Goal: Obtain resource: Obtain resource

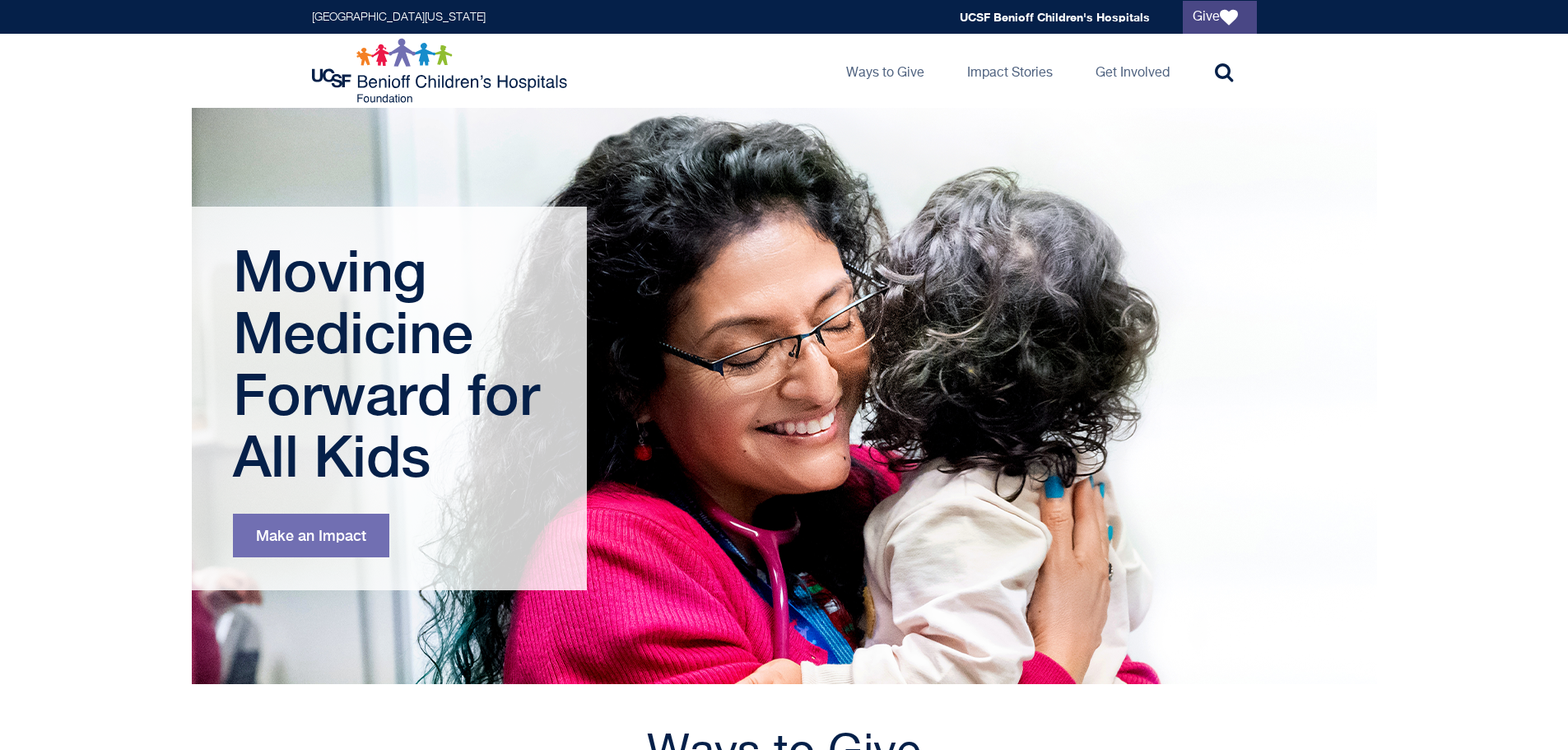
click at [1210, 15] on link "Give" at bounding box center [1220, 17] width 74 height 33
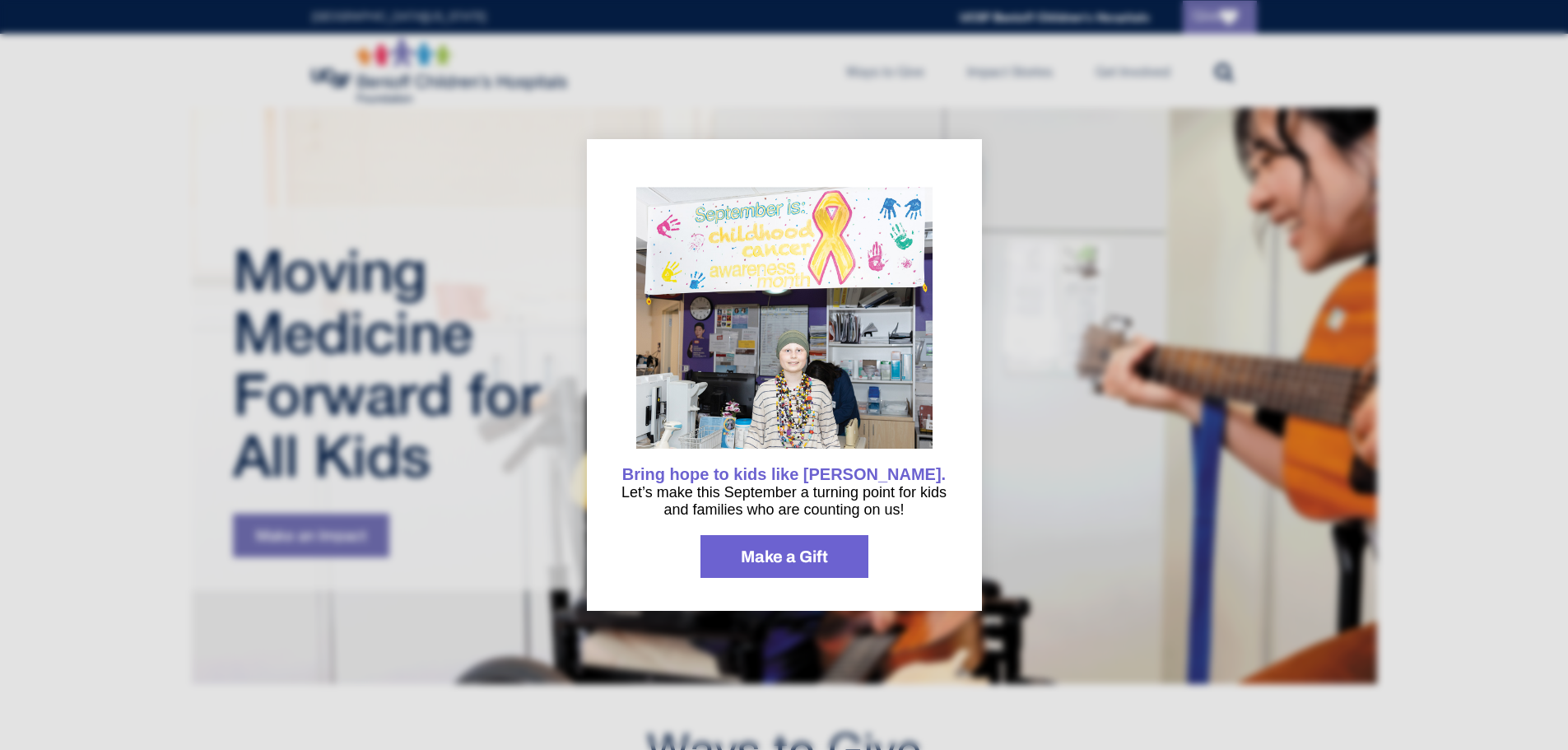
click at [1360, 354] on div at bounding box center [784, 375] width 1568 height 750
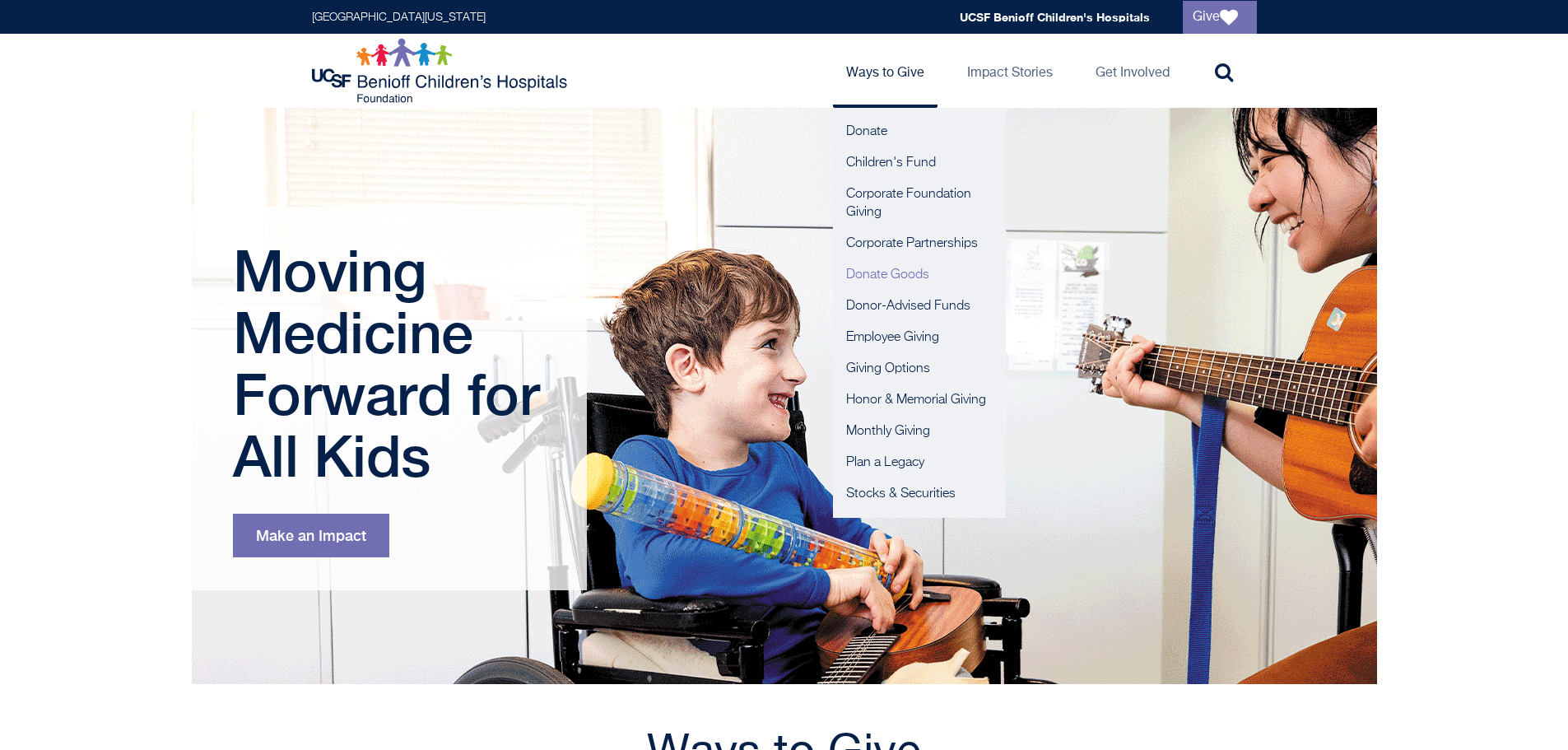
click at [890, 271] on link "Donate Goods" at bounding box center [919, 275] width 172 height 31
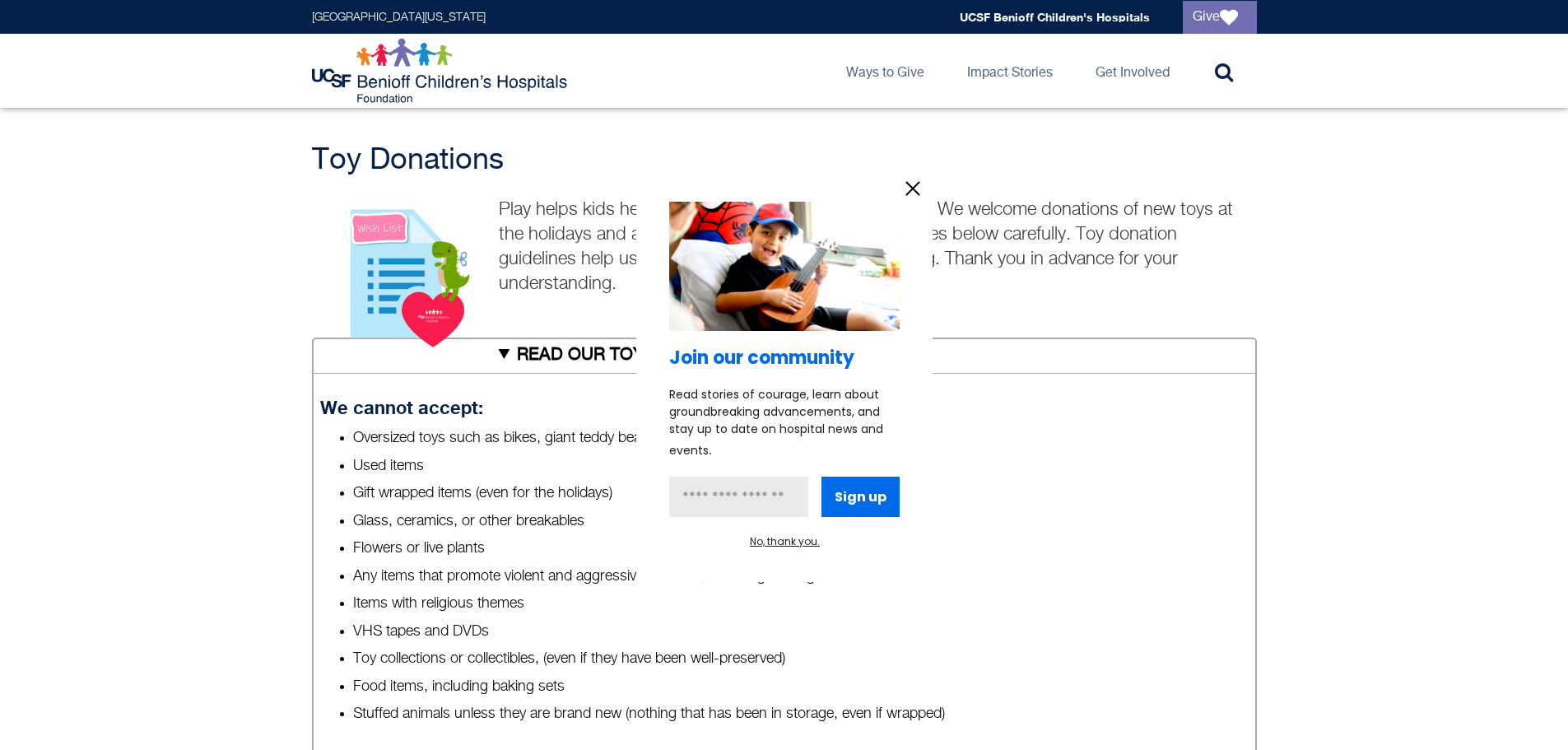
scroll to position [493, 0]
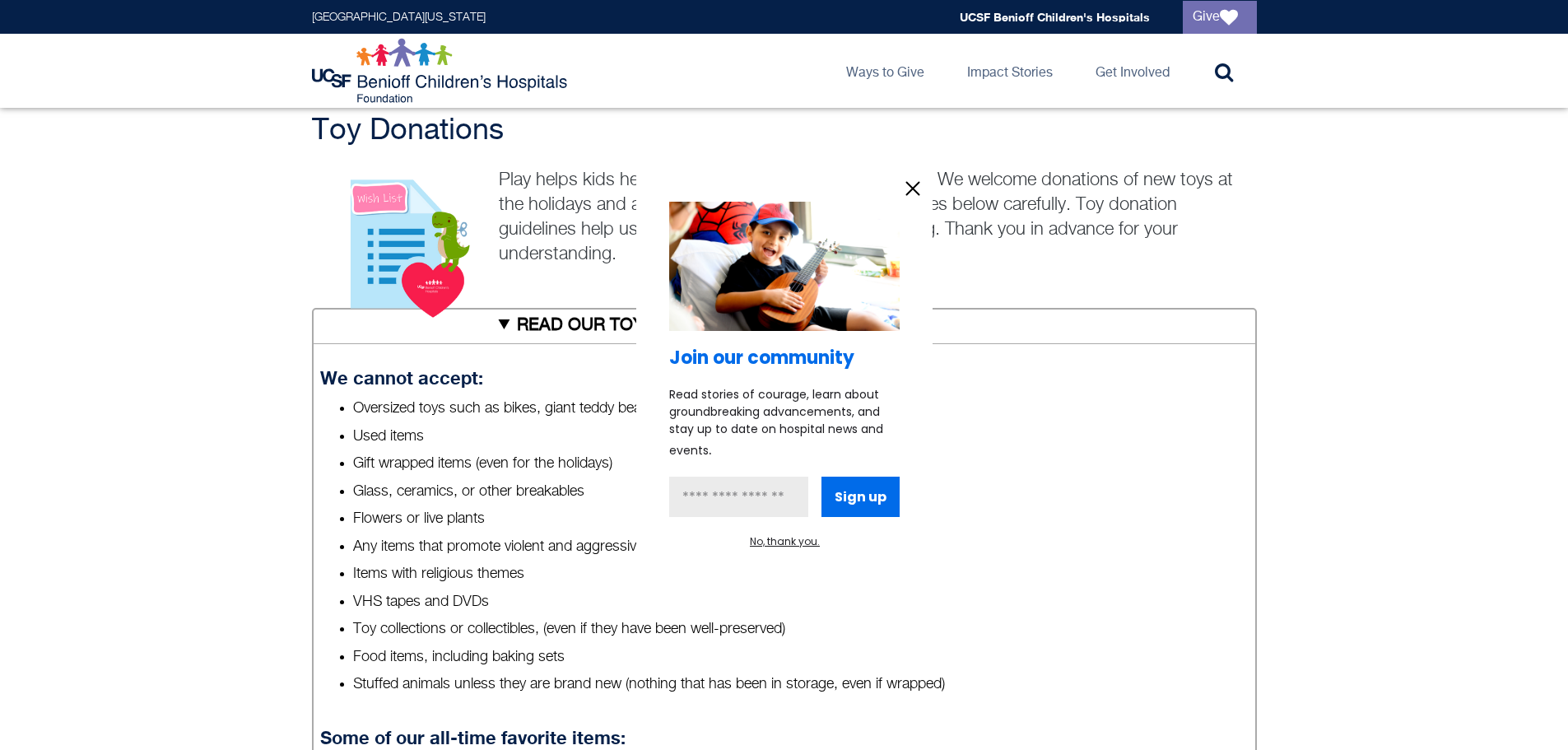
click at [801, 544] on button "No, thank you." at bounding box center [785, 541] width 70 height 15
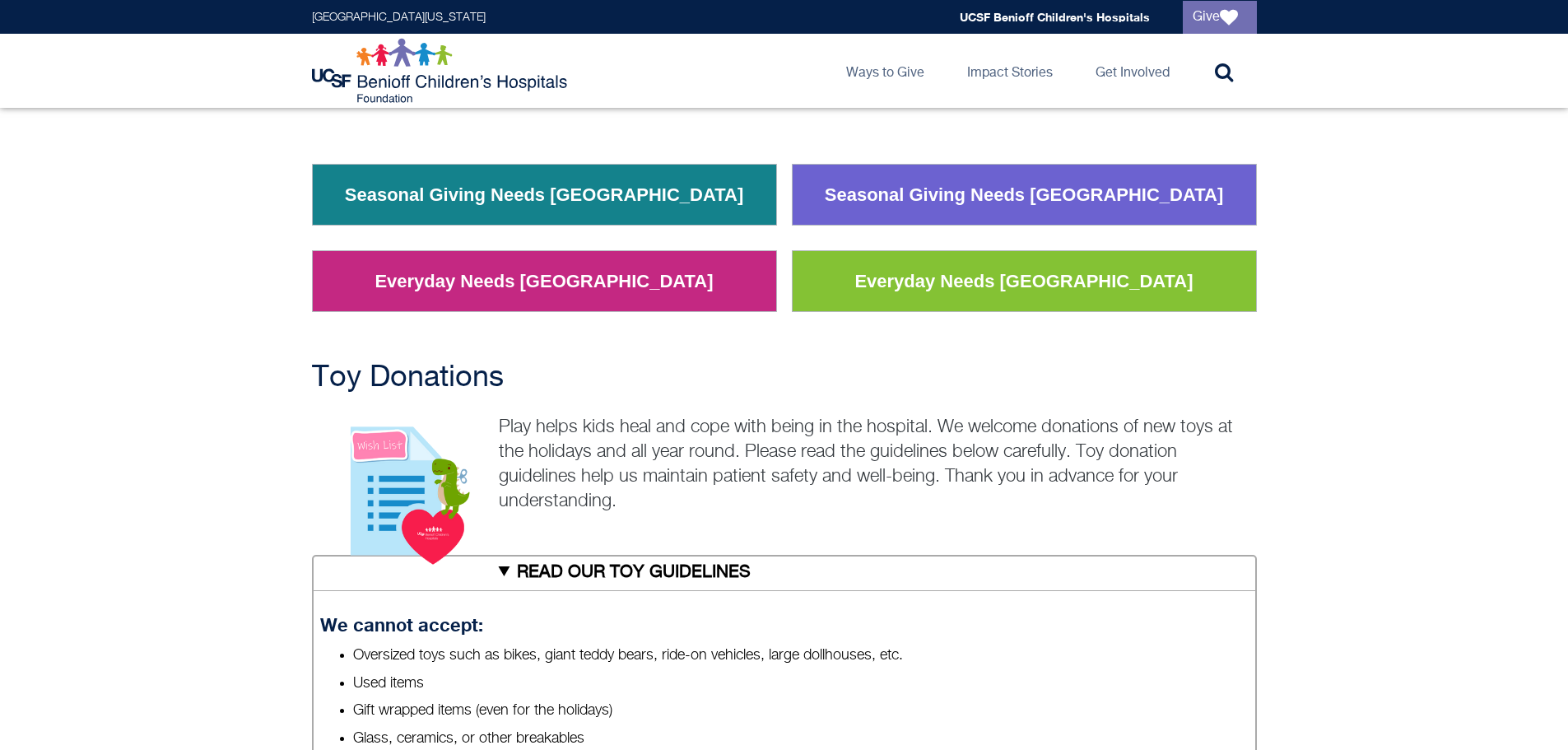
scroll to position [0, 0]
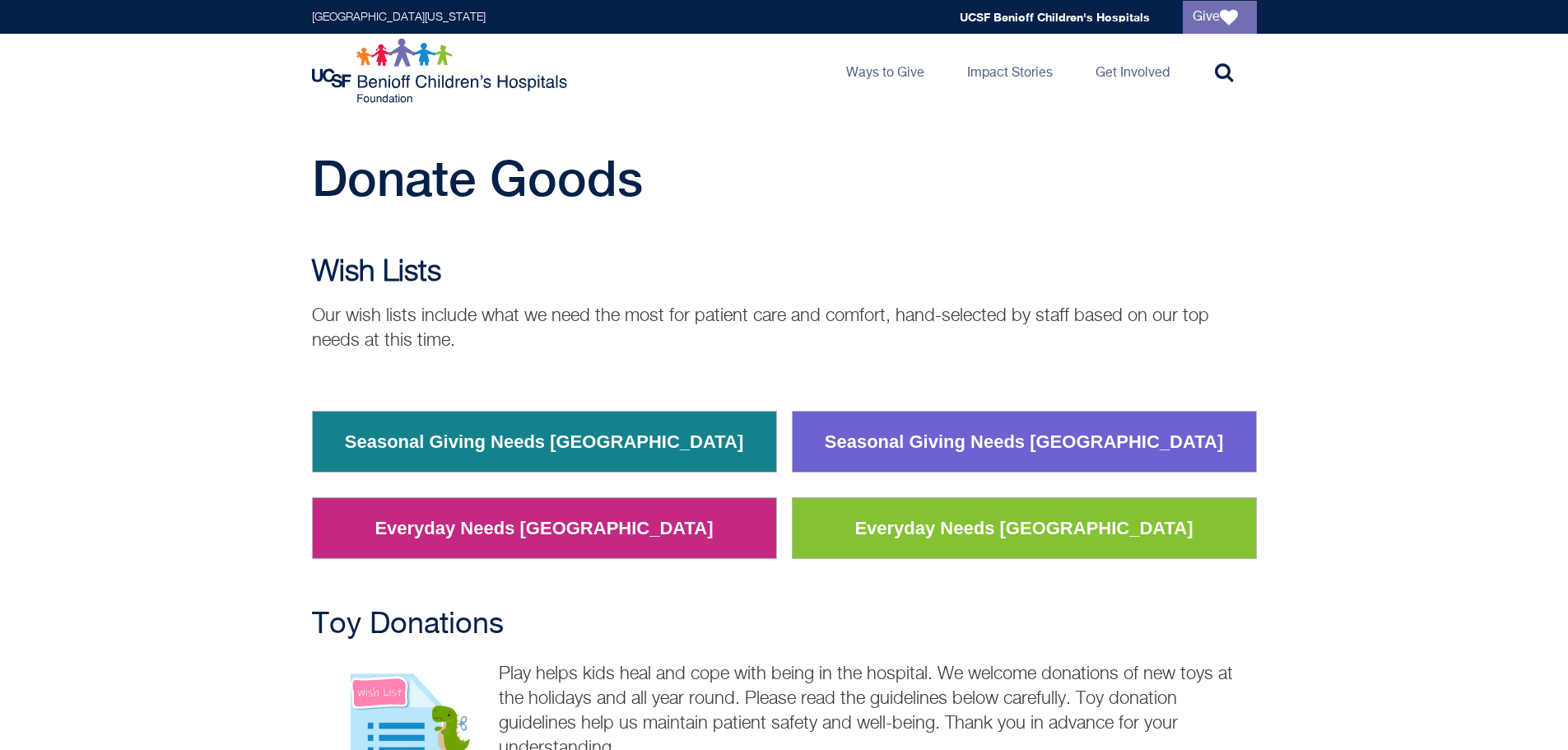
click at [1421, 518] on div "Wish Lists Our wish lists include what we need the most for patient care and co…" at bounding box center [784, 419] width 1568 height 328
click at [1490, 407] on div "Wish Lists Our wish lists include what we need the most for patient care and co…" at bounding box center [784, 419] width 1568 height 328
